Goal: Browse casually: Explore the website without a specific task or goal

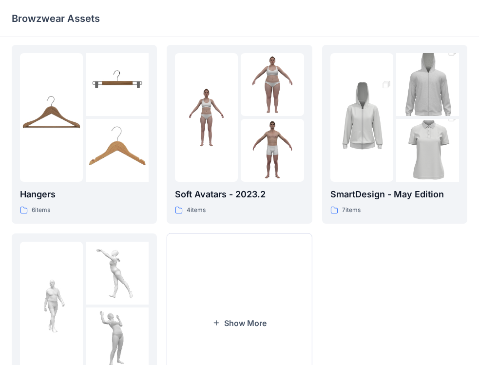
scroll to position [243, 0]
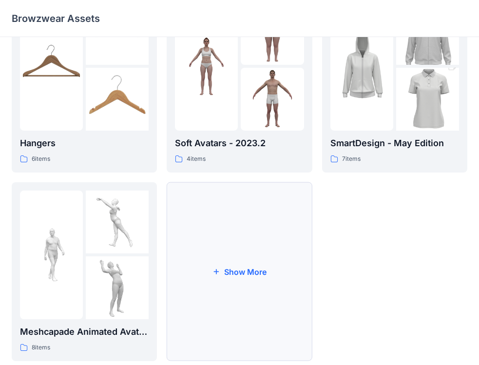
click at [200, 275] on button "Show More" at bounding box center [239, 271] width 145 height 179
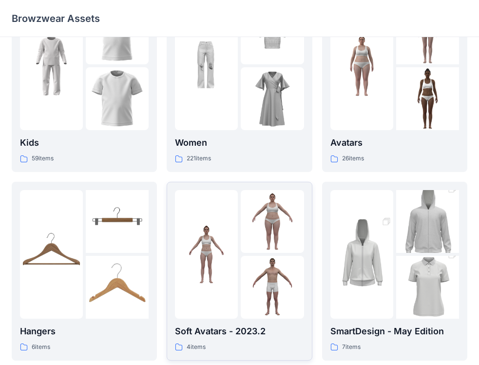
scroll to position [0, 0]
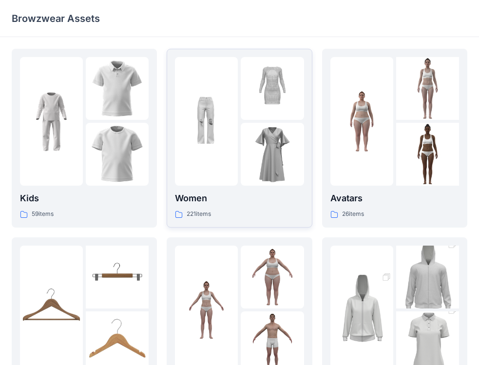
click at [280, 132] on img at bounding box center [272, 154] width 63 height 63
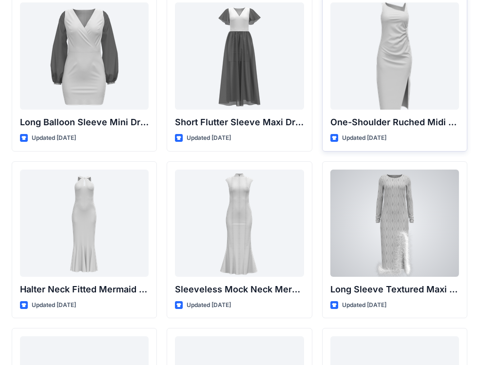
scroll to position [485, 0]
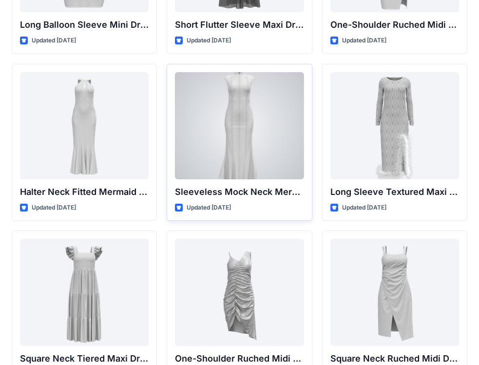
click at [242, 109] on div at bounding box center [239, 125] width 129 height 107
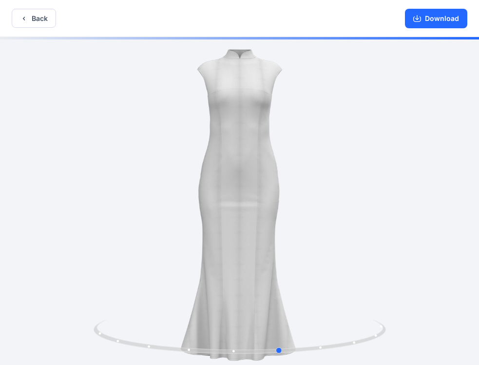
drag, startPoint x: 318, startPoint y: 174, endPoint x: 313, endPoint y: 189, distance: 15.6
click at [315, 189] on div at bounding box center [239, 202] width 479 height 330
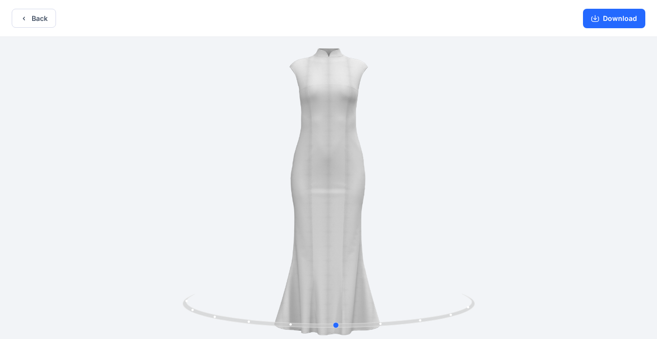
drag, startPoint x: 416, startPoint y: 221, endPoint x: 428, endPoint y: 220, distance: 11.8
click at [428, 220] on div at bounding box center [328, 189] width 657 height 304
click at [486, 25] on button "Download" at bounding box center [614, 18] width 62 height 19
click at [40, 21] on button "Back" at bounding box center [34, 18] width 44 height 19
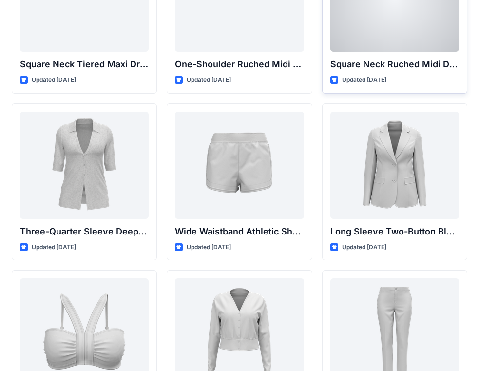
scroll to position [875, 0]
